Goal: Check status: Check status

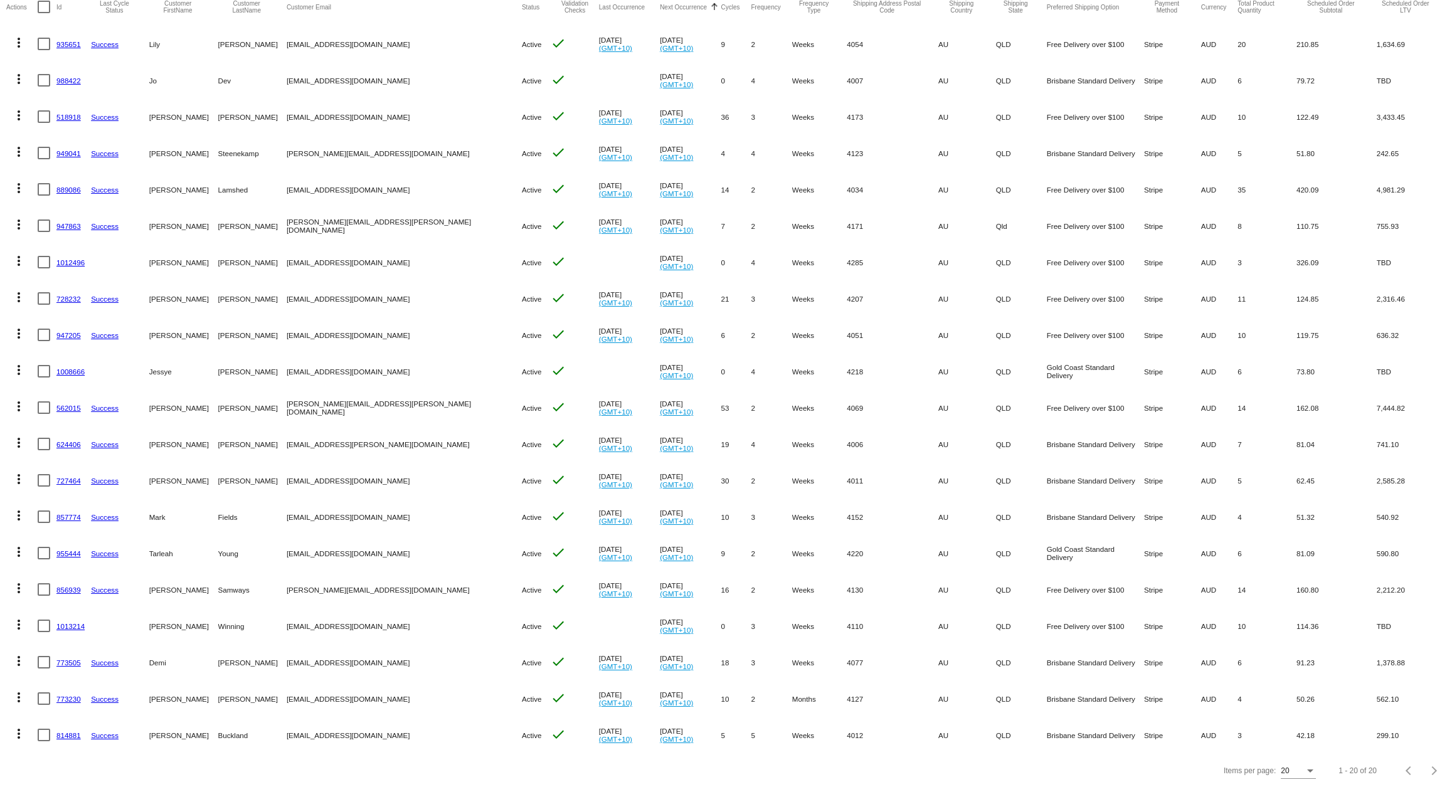
scroll to position [132, 0]
click at [66, 440] on link "624406" at bounding box center [68, 443] width 24 height 8
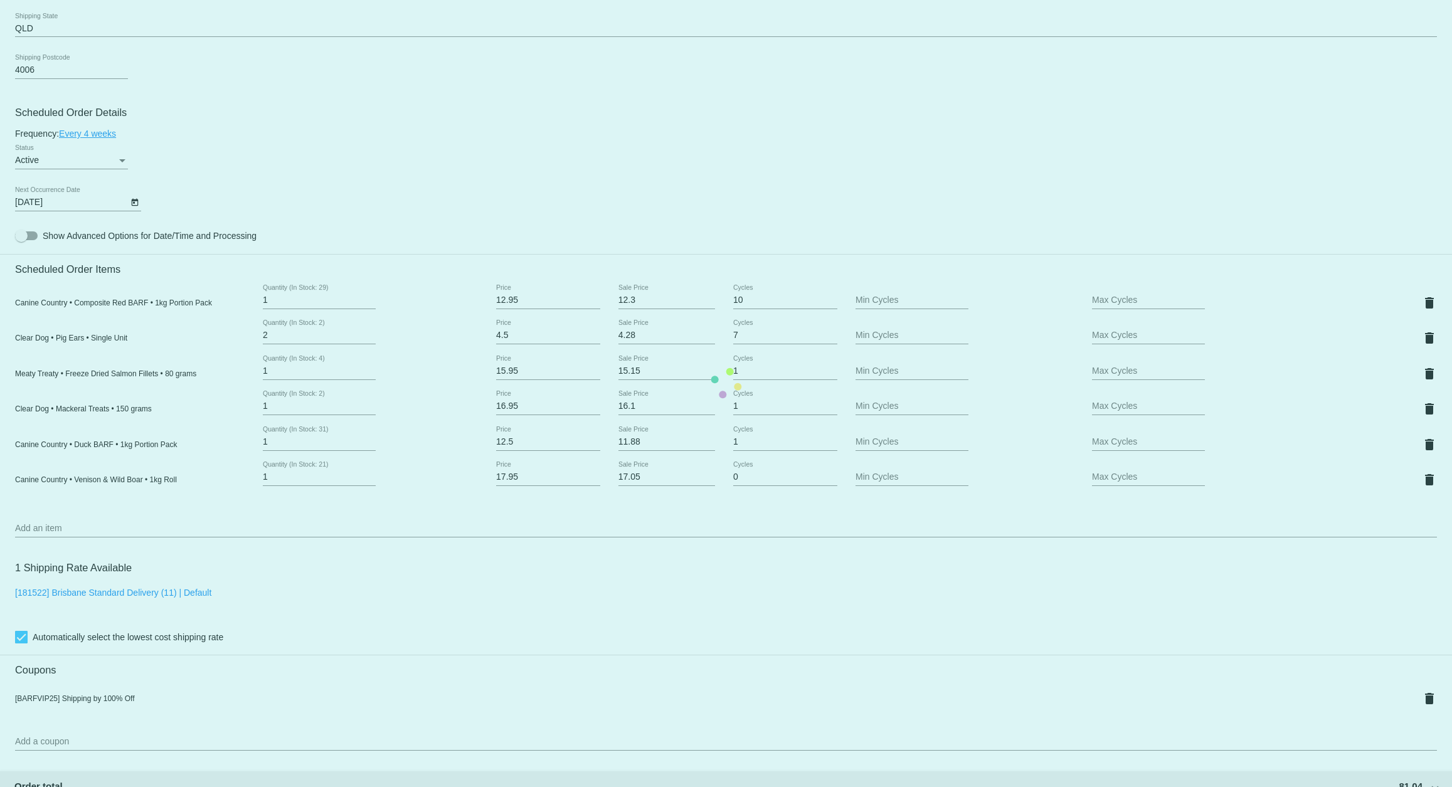
scroll to position [621, 0]
